Goal: Task Accomplishment & Management: Complete application form

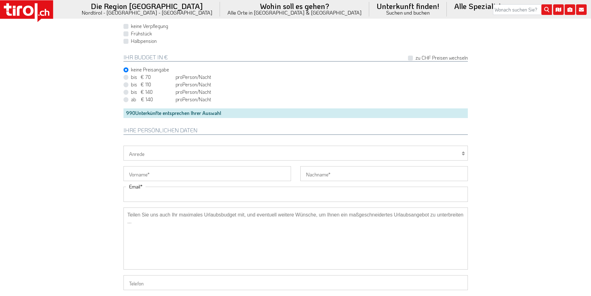
drag, startPoint x: 149, startPoint y: 196, endPoint x: 124, endPoint y: 185, distance: 26.9
click at [149, 196] on input "Email" at bounding box center [296, 194] width 344 height 15
paste input "[EMAIL_ADDRESS][DOMAIN_NAME]"
type input "[EMAIL_ADDRESS][DOMAIN_NAME]"
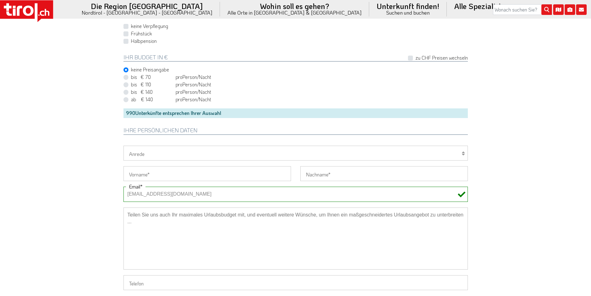
drag, startPoint x: 142, startPoint y: 155, endPoint x: 141, endPoint y: 160, distance: 4.7
click at [142, 155] on select "Herr Frau Familie" at bounding box center [296, 153] width 344 height 15
select select "Frau"
click at [124, 146] on select "Herr Frau Familie" at bounding box center [296, 153] width 344 height 15
drag, startPoint x: 137, startPoint y: 179, endPoint x: 124, endPoint y: 170, distance: 15.2
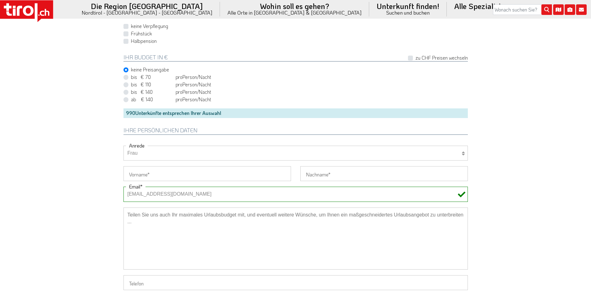
click at [137, 179] on input "Vorname" at bounding box center [208, 173] width 168 height 15
paste input "Janine"
type input "Janine"
click at [325, 176] on input "Nachname" at bounding box center [384, 173] width 168 height 15
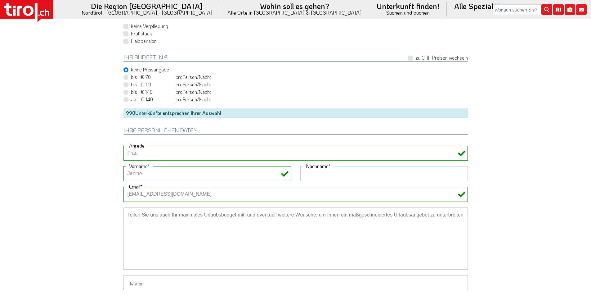
paste input "Kläring"
type input "Kläring"
click at [196, 226] on textarea at bounding box center [296, 238] width 344 height 62
paste textarea "nur Unterkunft"
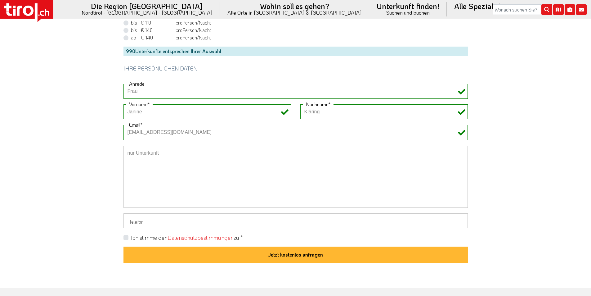
scroll to position [466, 0]
type textarea "nur Unterkunft"
click at [131, 239] on label "Ich stimme den Datenschutzbestimmungen zu *" at bounding box center [187, 237] width 112 height 8
click at [127, 239] on input "Ich stimme den Datenschutzbestimmungen zu *" at bounding box center [297, 237] width 344 height 4
checkbox input "true"
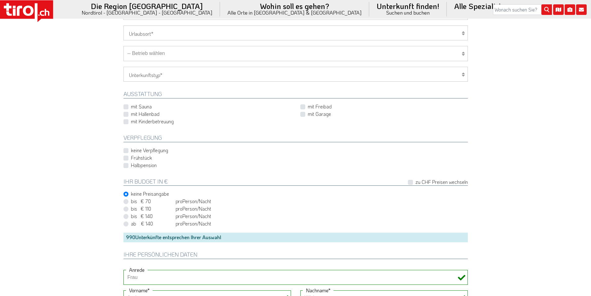
scroll to position [93, 0]
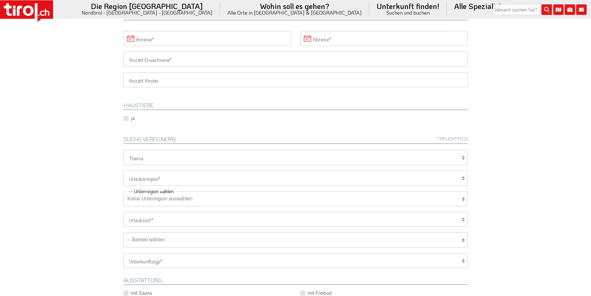
click at [175, 36] on input "Anreise" at bounding box center [208, 38] width 168 height 15
click at [308, 52] on icon at bounding box center [310, 53] width 4 height 4
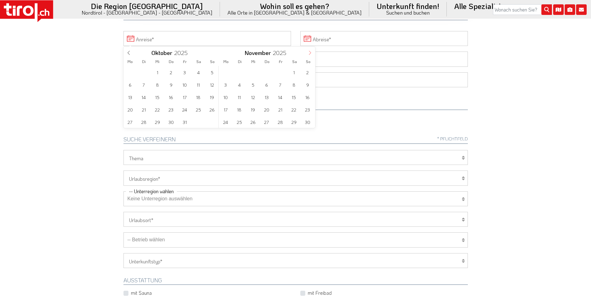
type input "2026"
click at [308, 52] on icon at bounding box center [310, 53] width 4 height 4
type input "2026"
click at [308, 52] on icon at bounding box center [310, 53] width 4 height 4
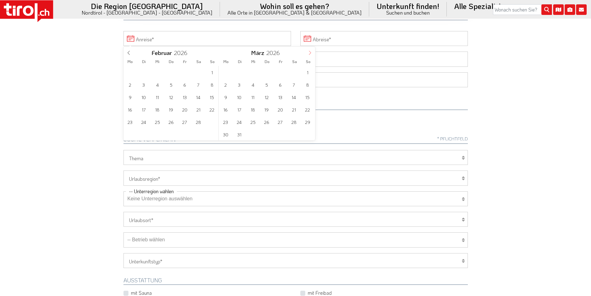
click at [308, 52] on icon at bounding box center [310, 53] width 4 height 4
click at [292, 84] on span "11" at bounding box center [294, 85] width 12 height 12
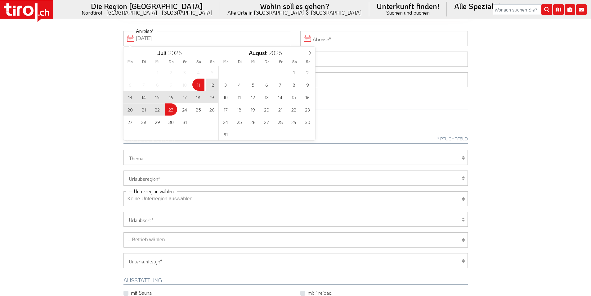
click at [166, 108] on span "23" at bounding box center [171, 109] width 12 height 12
type input "[DATE]"
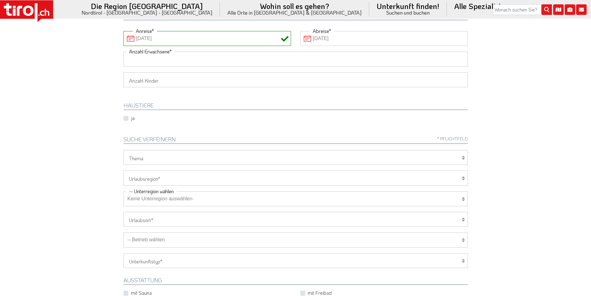
drag, startPoint x: 141, startPoint y: 57, endPoint x: 89, endPoint y: 58, distance: 51.8
click at [141, 57] on input "Anzahl Erwachsene" at bounding box center [296, 59] width 344 height 15
type input "2"
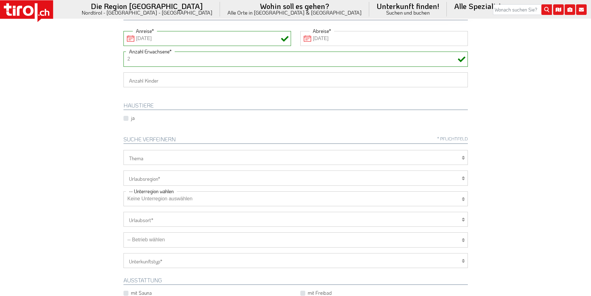
click at [88, 59] on body ".st0{fill:#FFFFFF}.st1{fill:#E31017} Die Region [GEOGRAPHIC_DATA] [GEOGRAPHIC_D…" at bounding box center [295, 55] width 591 height 296
click at [138, 76] on select "1 2 3 4 5 6" at bounding box center [296, 79] width 344 height 15
select select "1"
click at [124, 72] on select "1 2 3 4 5 6" at bounding box center [296, 79] width 344 height 15
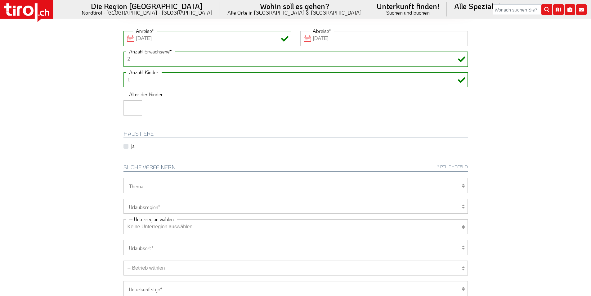
click at [79, 119] on body ".st0{fill:#FFFFFF}.st1{fill:#E31017} Die Region [GEOGRAPHIC_DATA] [GEOGRAPHIC_D…" at bounding box center [295, 55] width 591 height 296
click at [127, 111] on input "number" at bounding box center [133, 107] width 19 height 15
type input "3"
click at [82, 111] on body ".st0{fill:#FFFFFF}.st1{fill:#E31017} Die Region [GEOGRAPHIC_DATA] [GEOGRAPHIC_D…" at bounding box center [295, 55] width 591 height 296
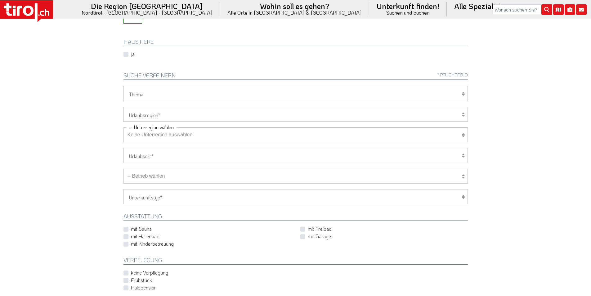
scroll to position [186, 0]
click at [157, 112] on select "[GEOGRAPHIC_DATA]/Nordtirol Osttirol [GEOGRAPHIC_DATA] Tirols Nachbarn" at bounding box center [296, 113] width 344 height 15
select select "7272"
click at [124, 106] on select "[GEOGRAPHIC_DATA]/Nordtirol Osttirol [GEOGRAPHIC_DATA] Tirols Nachbarn" at bounding box center [296, 113] width 344 height 15
click at [151, 92] on select "Wellness Mountainbiken/Radfahren Familie Wandern Sport Skifahren Motorrad Golf" at bounding box center [296, 92] width 344 height 15
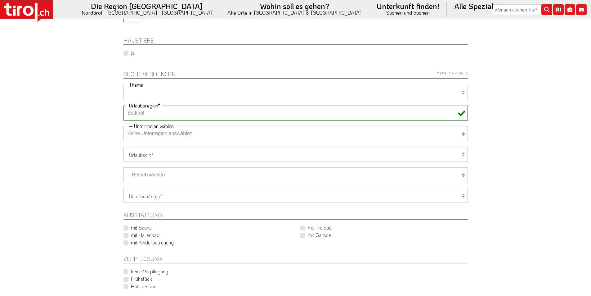
select select "7375"
click at [124, 85] on select "Wellness Mountainbiken/Radfahren Familie Wandern Sport Skifahren Motorrad Golf" at bounding box center [296, 92] width 344 height 15
click at [143, 132] on select "Keine Unterregion auswählen Achensee Alpbachtal & Tiroler Seenland [GEOGRAPHIC_…" at bounding box center [296, 133] width 344 height 15
select select "7278"
click at [124, 126] on select "Keine Unterregion auswählen Achensee Alpbachtal & Tiroler Seenland [GEOGRAPHIC_…" at bounding box center [296, 133] width 344 height 15
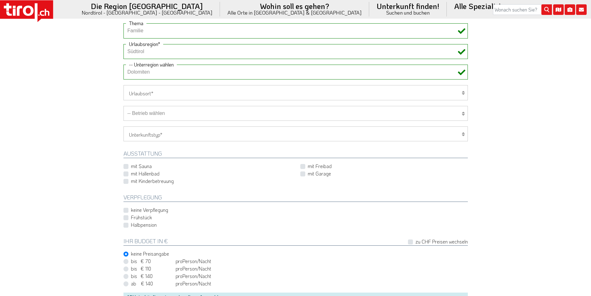
scroll to position [248, 0]
click at [171, 114] on select "-- Betrieb wählen ABINEA Dolomiti Romantic SPA Hotel [GEOGRAPHIC_DATA] - Oetz A…" at bounding box center [296, 112] width 344 height 15
select select "32431"
click at [124, 105] on select "-- Betrieb wählen ABINEA Dolomiti Romantic SPA Hotel [GEOGRAPHIC_DATA] - Oetz A…" at bounding box center [296, 112] width 344 height 15
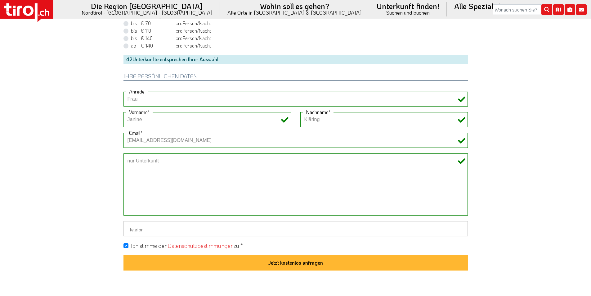
scroll to position [497, 0]
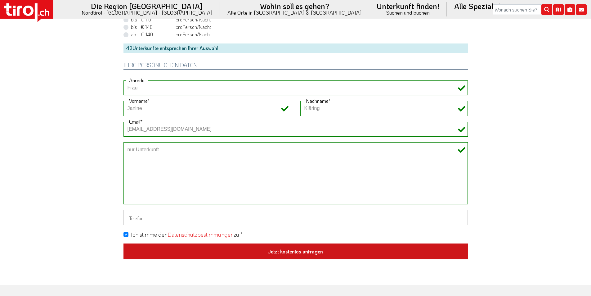
click at [299, 249] on button "Jetzt kostenlos anfragen" at bounding box center [296, 251] width 344 height 16
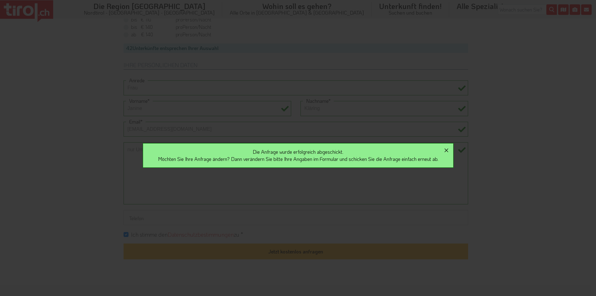
click at [450, 148] on icon "button" at bounding box center [446, 149] width 7 height 7
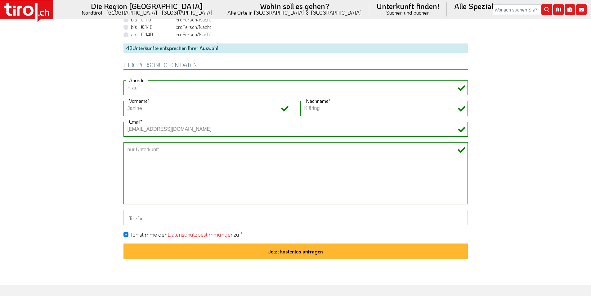
click at [33, 2] on icon at bounding box center [26, 11] width 53 height 22
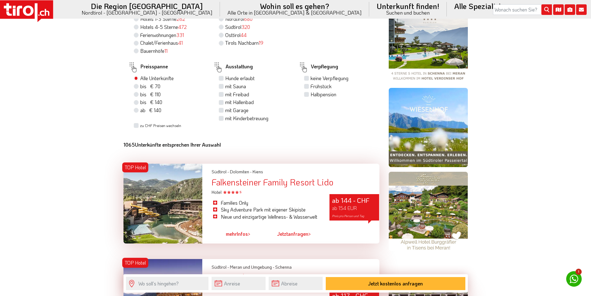
scroll to position [652, 0]
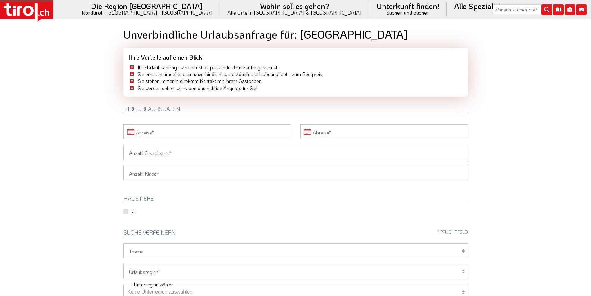
click at [192, 133] on input "Anreise" at bounding box center [208, 131] width 168 height 15
click at [290, 190] on span "20" at bounding box center [294, 190] width 12 height 12
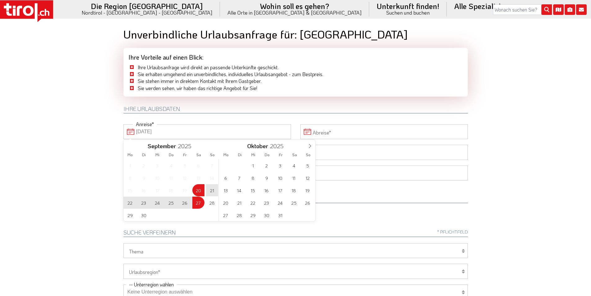
click at [198, 201] on span "27" at bounding box center [198, 202] width 12 height 12
type input "20-09-2025"
type input "27-09-2025"
click at [80, 140] on body ".st0{fill:#FFFFFF}.st1{fill:#E31017} Die Region [GEOGRAPHIC_DATA] [GEOGRAPHIC_D…" at bounding box center [295, 148] width 591 height 296
type input "20-09-2025"
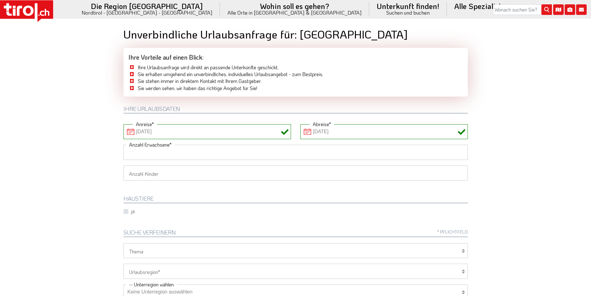
click at [138, 151] on input "Anzahl Erwachsene" at bounding box center [296, 152] width 344 height 15
type input "2"
click at [75, 149] on body ".st0{fill:#FFFFFF}.st1{fill:#E31017} Die Region [GEOGRAPHIC_DATA] [GEOGRAPHIC_D…" at bounding box center [295, 148] width 591 height 296
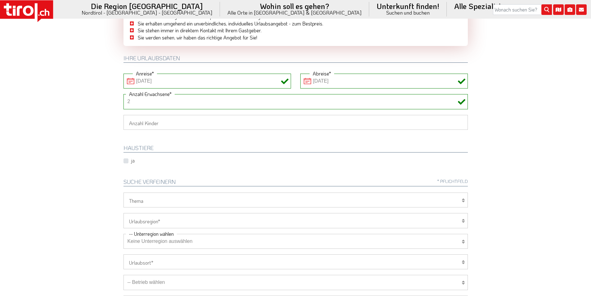
scroll to position [124, 0]
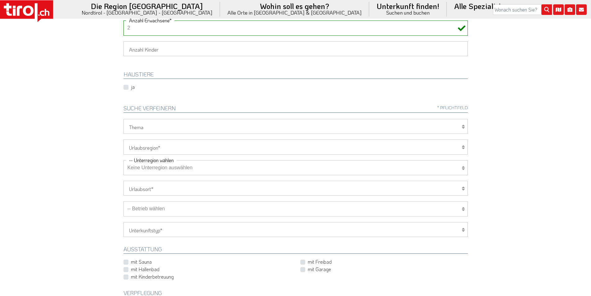
drag, startPoint x: 146, startPoint y: 143, endPoint x: 146, endPoint y: 149, distance: 5.9
click at [146, 143] on select "[GEOGRAPHIC_DATA]/Nordtirol Osttirol [GEOGRAPHIC_DATA] Tirols Nachbarn" at bounding box center [296, 146] width 344 height 15
select select "7272"
click at [124, 139] on select "[GEOGRAPHIC_DATA]/Nordtirol Osttirol [GEOGRAPHIC_DATA] Tirols Nachbarn" at bounding box center [296, 146] width 344 height 15
click at [150, 169] on select "Keine Unterregion auswählen Achensee Alpbachtal & Tiroler Seenland [GEOGRAPHIC_…" at bounding box center [296, 167] width 344 height 15
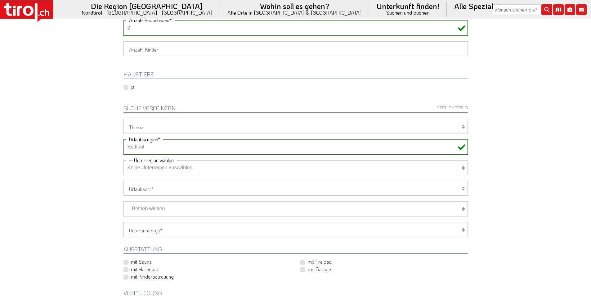
select select "7341"
click at [124, 160] on select "Keine Unterregion auswählen Achensee Alpbachtal & Tiroler Seenland [GEOGRAPHIC_…" at bounding box center [296, 167] width 344 height 15
click at [76, 132] on body ".st0{fill:#FFFFFF}.st1{fill:#E31017} Die Region [GEOGRAPHIC_DATA] [GEOGRAPHIC_D…" at bounding box center [295, 24] width 591 height 296
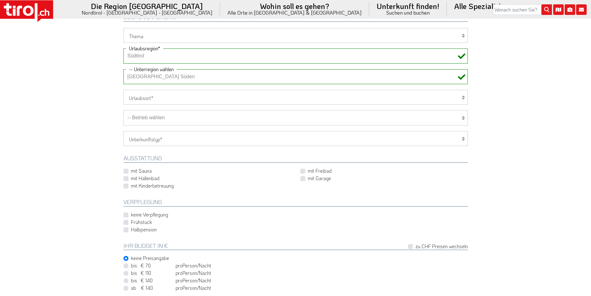
scroll to position [217, 0]
click at [162, 118] on select "-- Betrieb wählen ABINEA Dolomiti Romantic SPA Hotel [GEOGRAPHIC_DATA] - Oetz A…" at bounding box center [296, 115] width 344 height 15
select select "28662"
click at [124, 108] on select "-- Betrieb wählen ABINEA Dolomiti Romantic SPA Hotel [GEOGRAPHIC_DATA] - Oetz A…" at bounding box center [296, 115] width 344 height 15
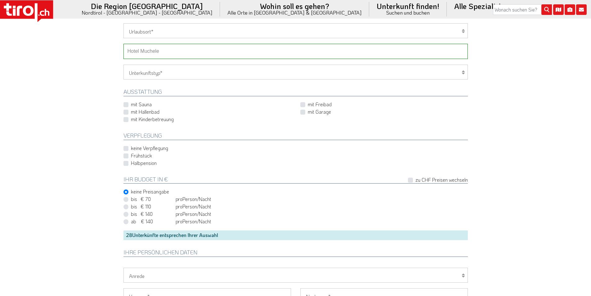
scroll to position [466, 0]
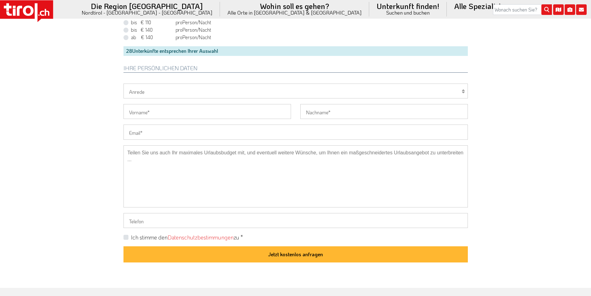
click at [137, 131] on input "Email" at bounding box center [296, 131] width 344 height 15
paste input "shivaneeparmar@gmail.com"
type input "shivaneeparmar@gmail.com"
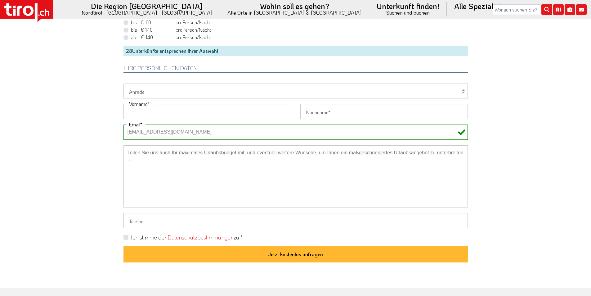
drag, startPoint x: 136, startPoint y: 108, endPoint x: 124, endPoint y: 107, distance: 12.8
click at [136, 108] on input "Vorname" at bounding box center [208, 111] width 168 height 15
paste input "Shivanee"
type input "Shivanee"
drag, startPoint x: 92, startPoint y: 105, endPoint x: 109, endPoint y: 51, distance: 55.9
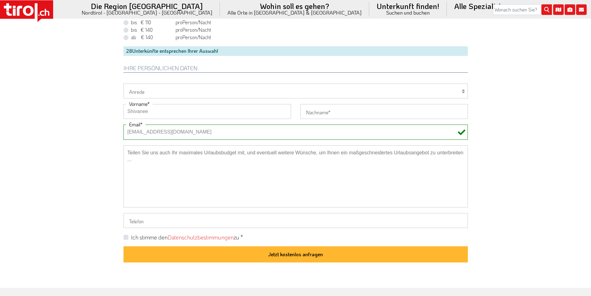
click at [326, 110] on input "Nachname" at bounding box center [384, 111] width 168 height 15
paste input "Parmar"
type input "Parmar"
click at [138, 86] on select "Herr Frau Familie" at bounding box center [296, 90] width 344 height 15
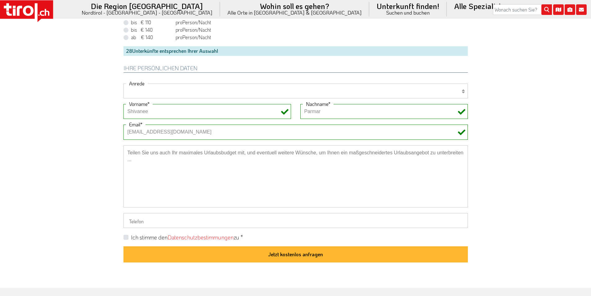
select select "Frau"
click at [124, 83] on select "Herr Frau Familie" at bounding box center [296, 90] width 344 height 15
click at [154, 163] on textarea at bounding box center [296, 176] width 344 height 62
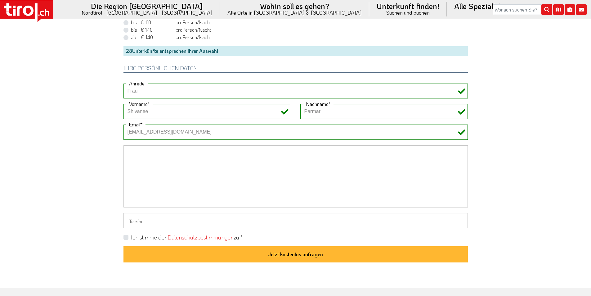
paste textarea "Sprache English"
drag, startPoint x: 150, startPoint y: 152, endPoint x: 146, endPoint y: 152, distance: 3.4
click at [146, 152] on textarea "Sprache English" at bounding box center [296, 176] width 344 height 62
type textarea "Sprache: English"
click at [131, 237] on label "Ich stimme den Datenschutzbestimmungen zu *" at bounding box center [187, 237] width 112 height 8
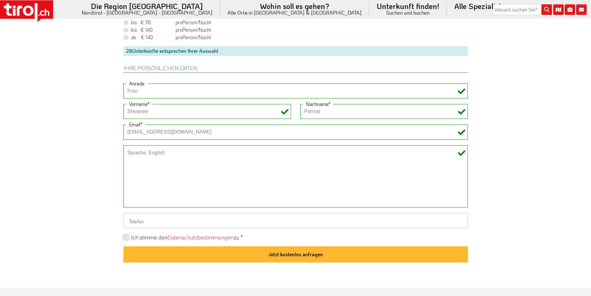
click at [125, 237] on input "Ich stimme den Datenschutzbestimmungen zu *" at bounding box center [297, 237] width 344 height 4
checkbox input "true"
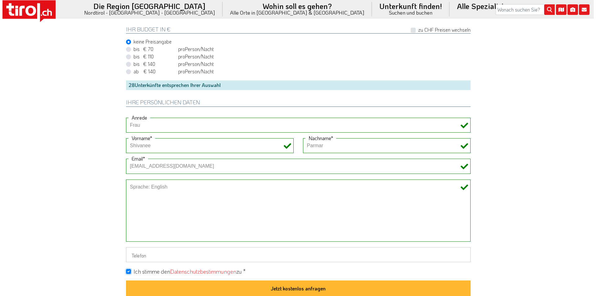
scroll to position [434, 0]
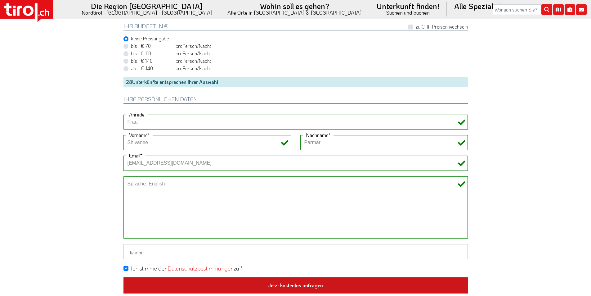
click at [313, 282] on button "Jetzt kostenlos anfragen" at bounding box center [296, 285] width 344 height 16
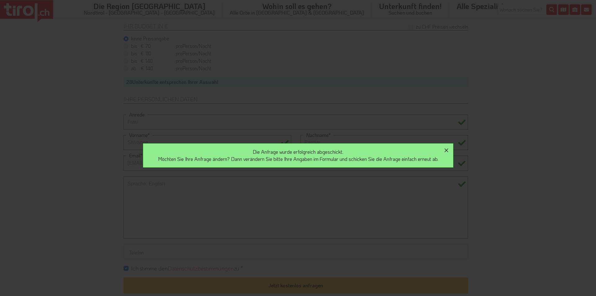
click at [448, 150] on icon "button" at bounding box center [446, 150] width 4 height 4
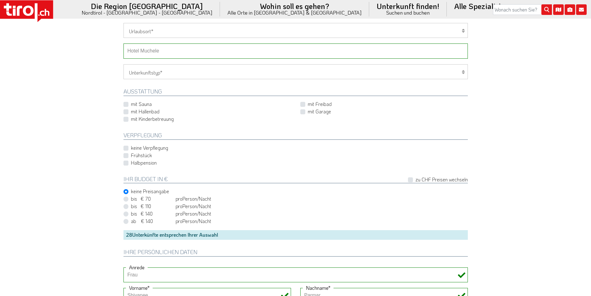
scroll to position [279, 0]
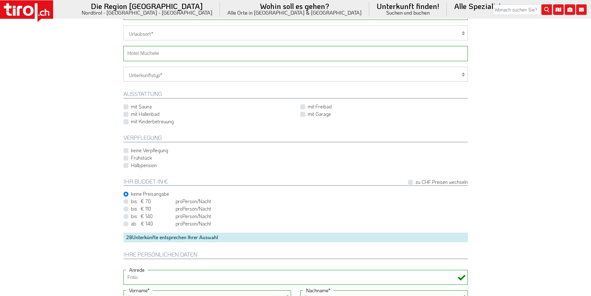
click at [157, 55] on select "-- Betrieb wählen ABINEA Dolomiti Romantic SPA Hotel [GEOGRAPHIC_DATA] - Oetz A…" at bounding box center [296, 53] width 344 height 15
select select "41216"
click at [124, 46] on select "-- Betrieb wählen ABINEA Dolomiti Romantic SPA Hotel [GEOGRAPHIC_DATA] - Oetz A…" at bounding box center [296, 53] width 344 height 15
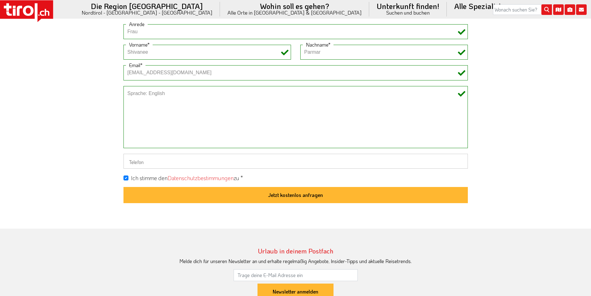
scroll to position [528, 0]
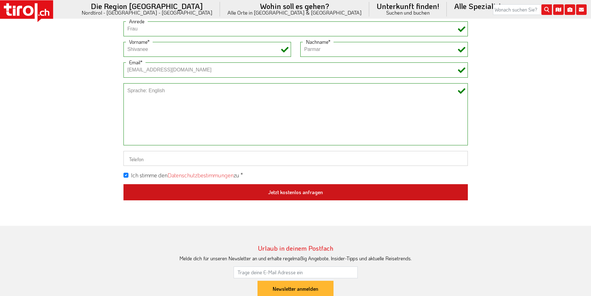
click at [295, 188] on button "Jetzt kostenlos anfragen" at bounding box center [296, 192] width 344 height 16
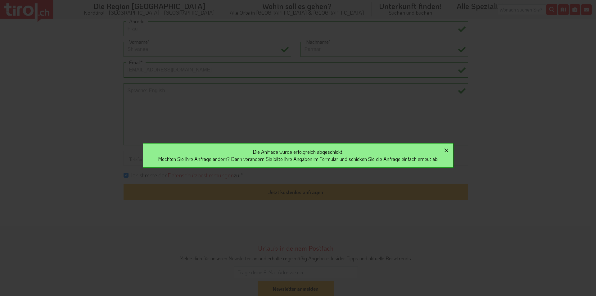
click at [448, 148] on icon "button" at bounding box center [446, 149] width 7 height 7
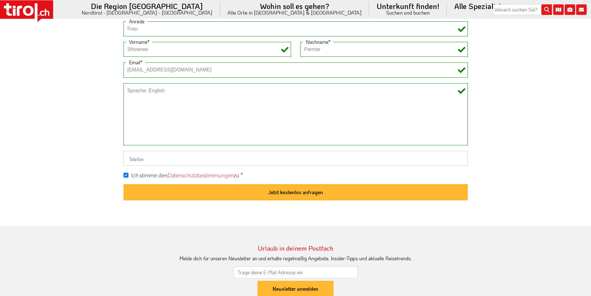
click at [32, 10] on icon at bounding box center [28, 11] width 11 height 10
